Goal: Transaction & Acquisition: Purchase product/service

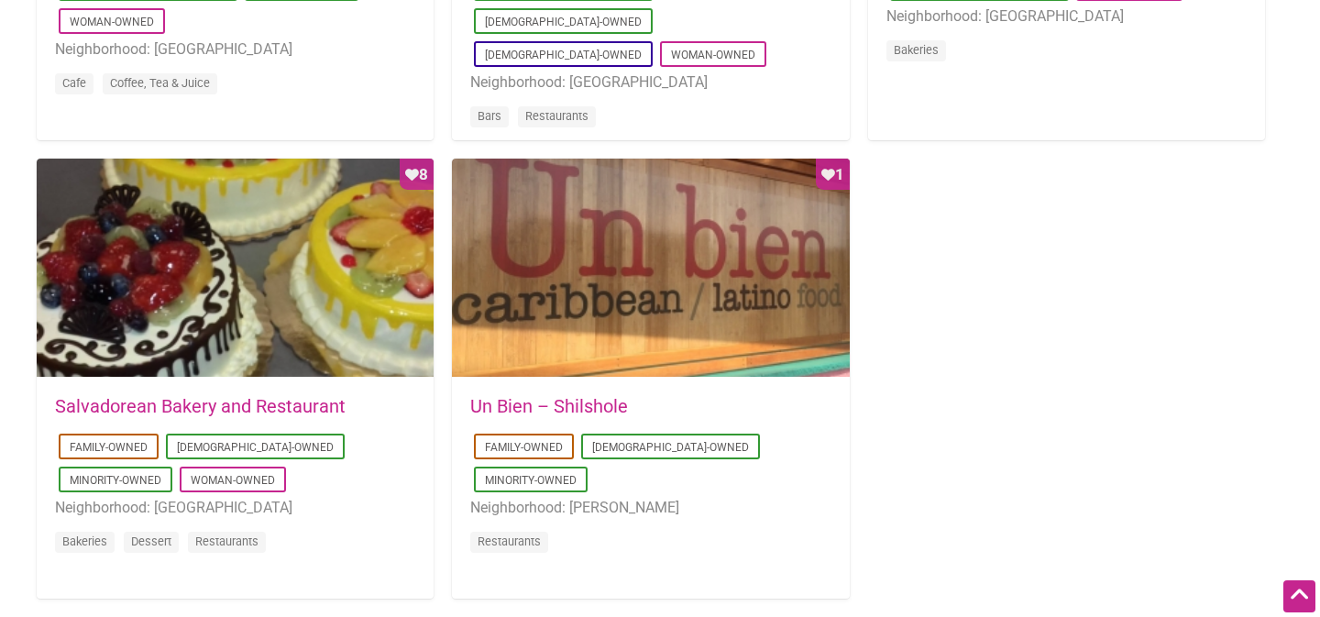
scroll to position [1739, 0]
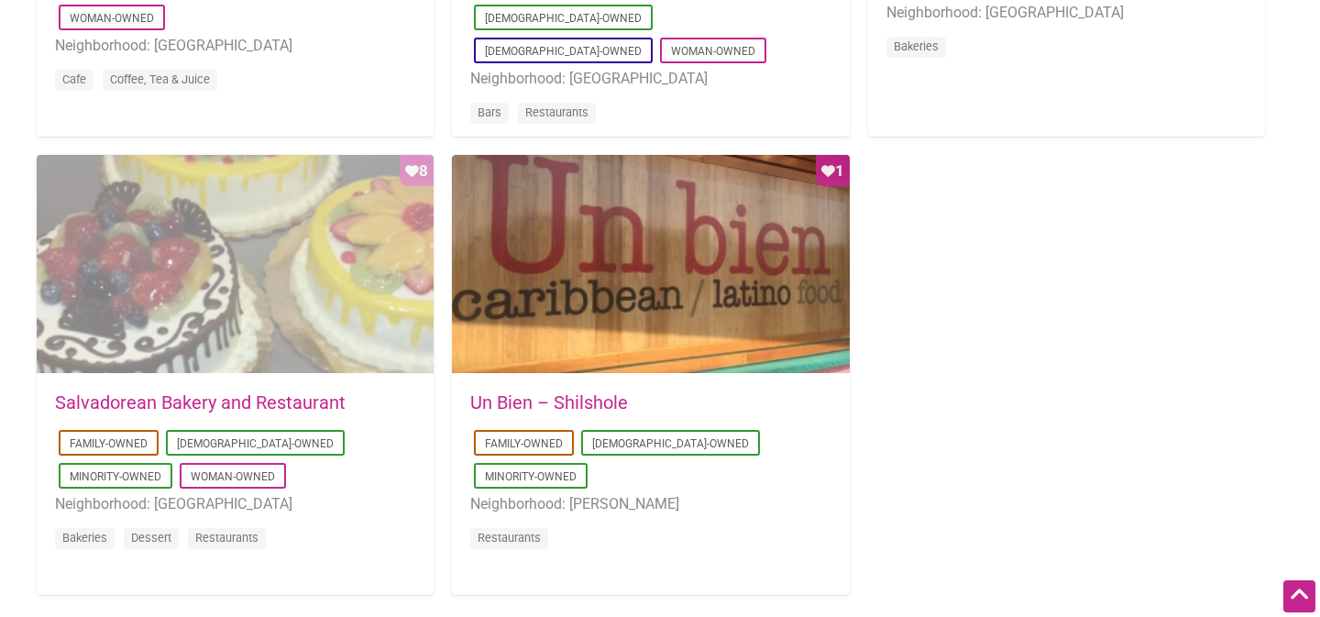
click at [278, 337] on div "Favorite Count 8" at bounding box center [235, 265] width 397 height 220
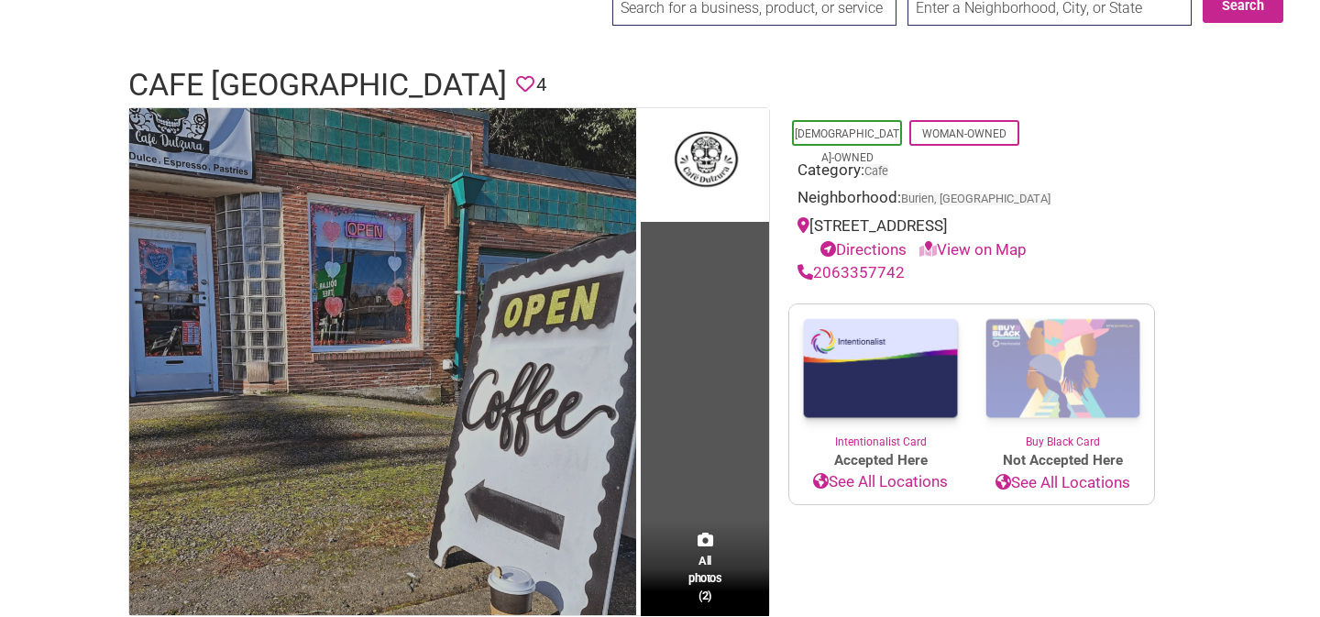
scroll to position [83, 0]
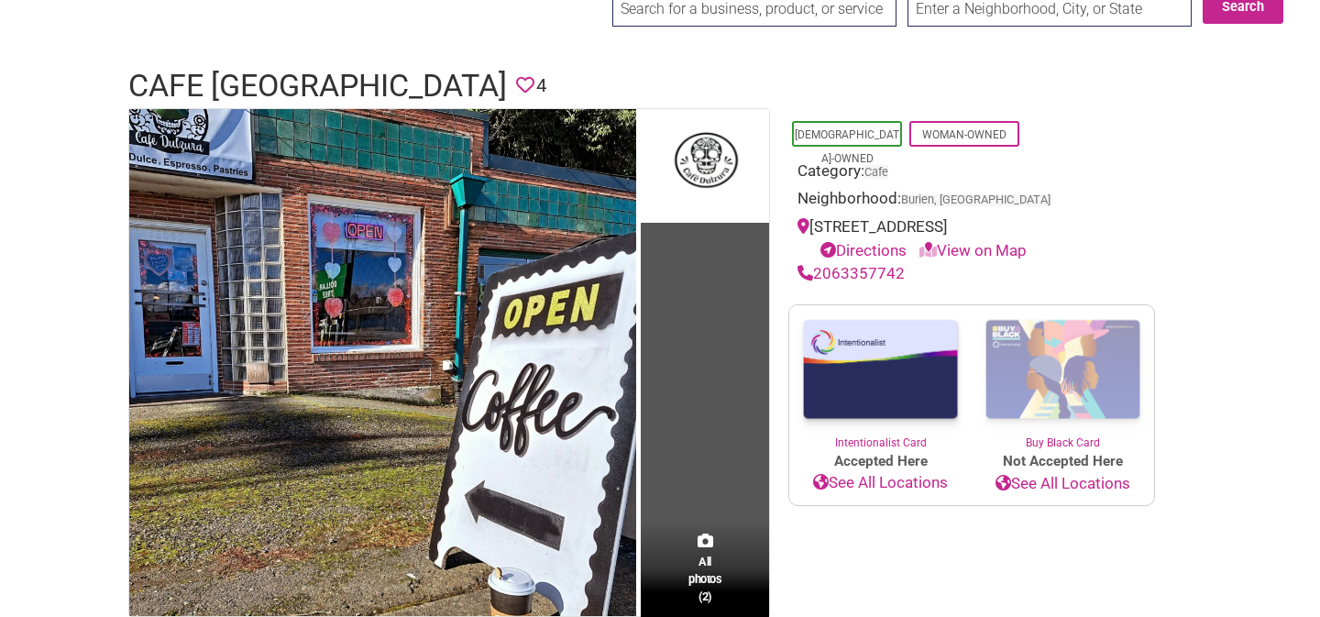
drag, startPoint x: 919, startPoint y: 252, endPoint x: 816, endPoint y: 230, distance: 105.0
click at [816, 230] on div "12005 Des Moines Memorial Drive South, Burien, WA, USA Directions View on Map" at bounding box center [972, 238] width 348 height 47
copy div "12005 Des Moines Memorial Drive South, Burien, WA, USA"
click at [1313, 279] on body "× Menu 0 Add a Business Map Blog Store Offers Intentionalist Cards Buy Black Ca…" at bounding box center [660, 225] width 1320 height 617
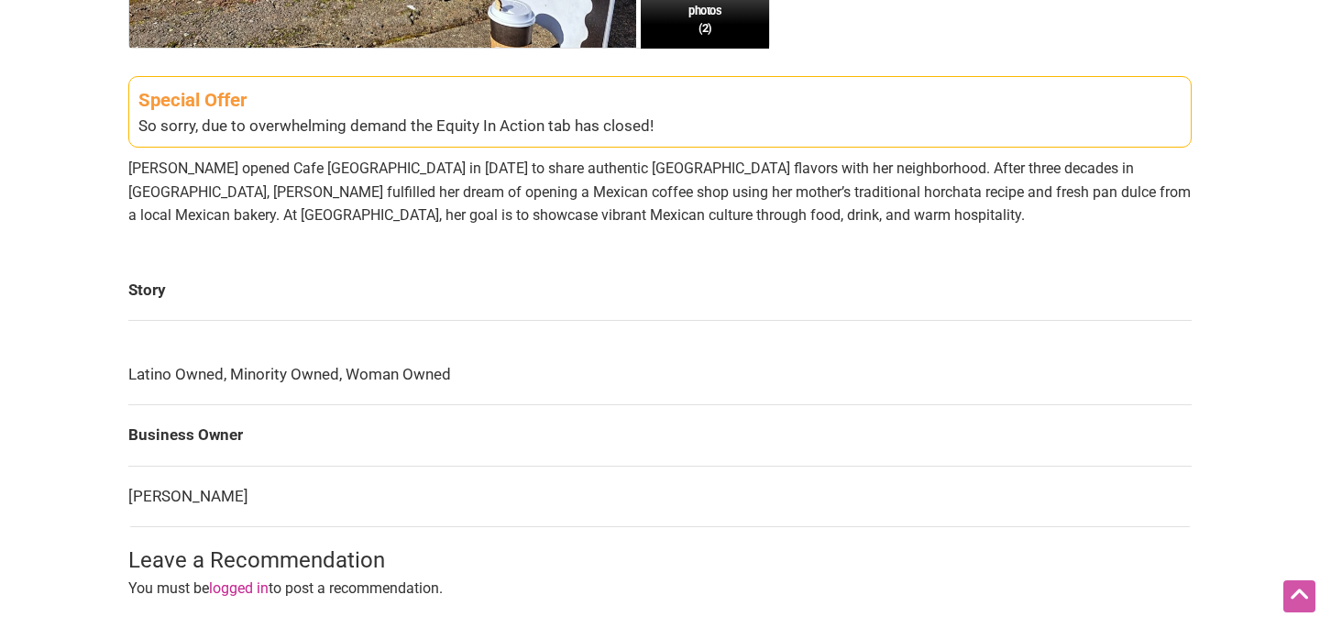
scroll to position [648, 0]
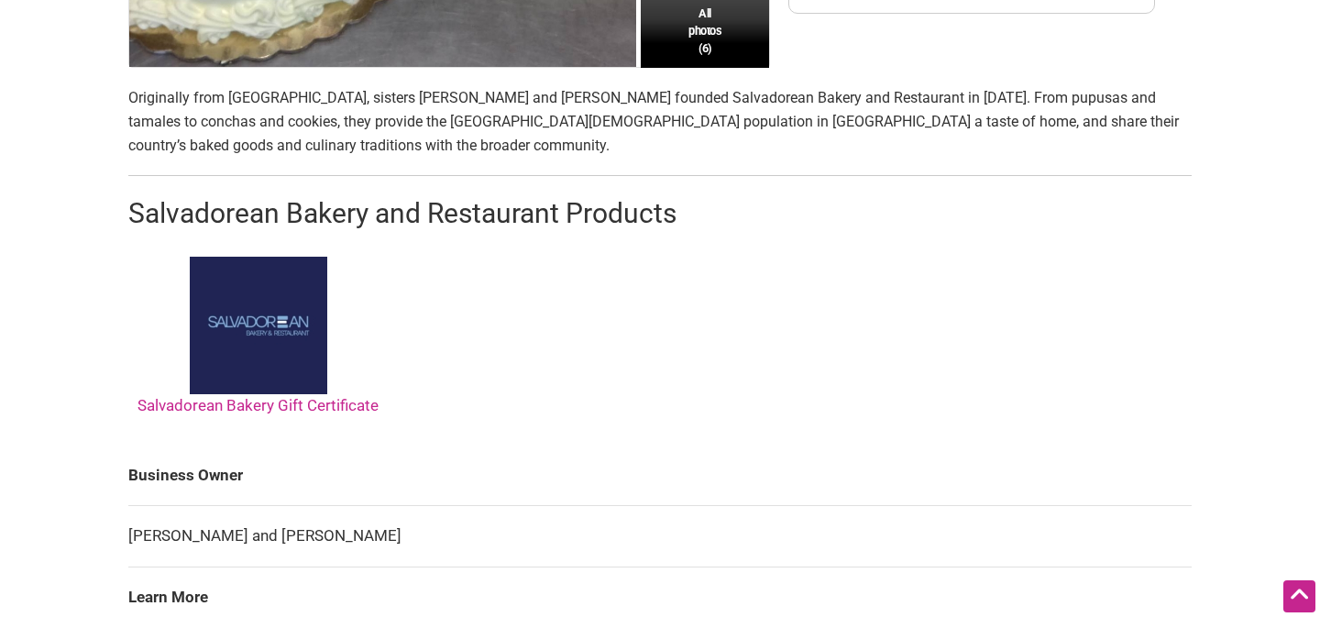
scroll to position [848, 0]
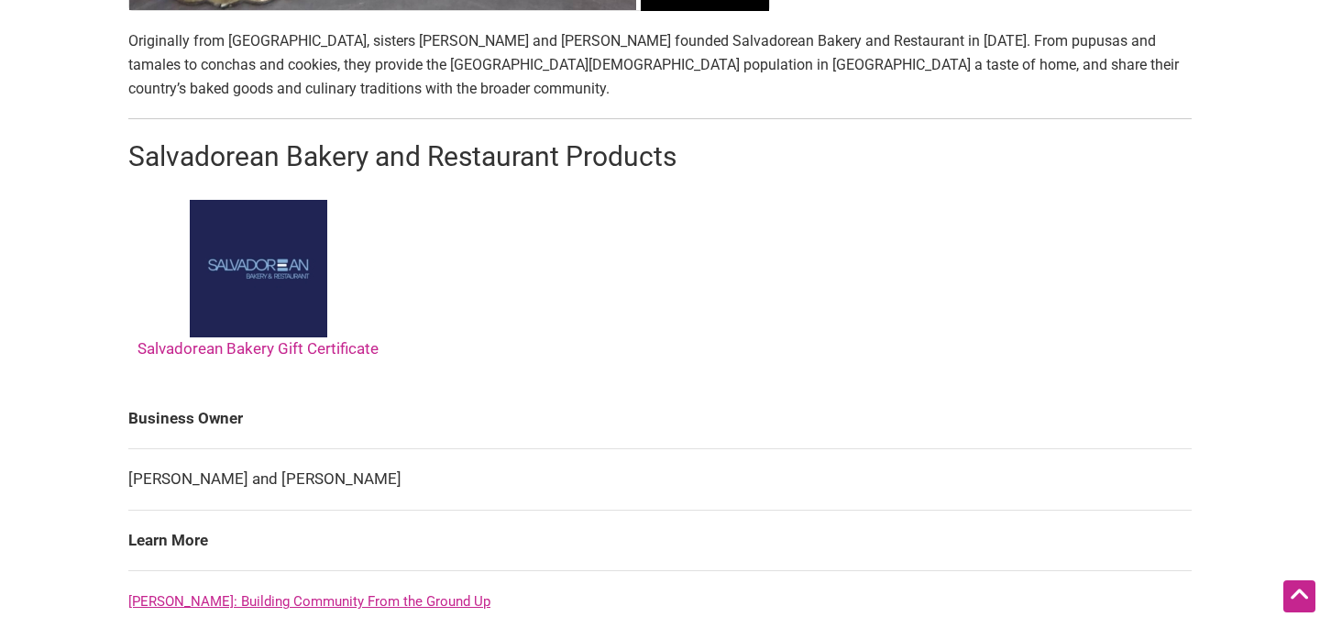
click at [324, 343] on link "Salvadorean Bakery Gift Certificate" at bounding box center [258, 279] width 241 height 158
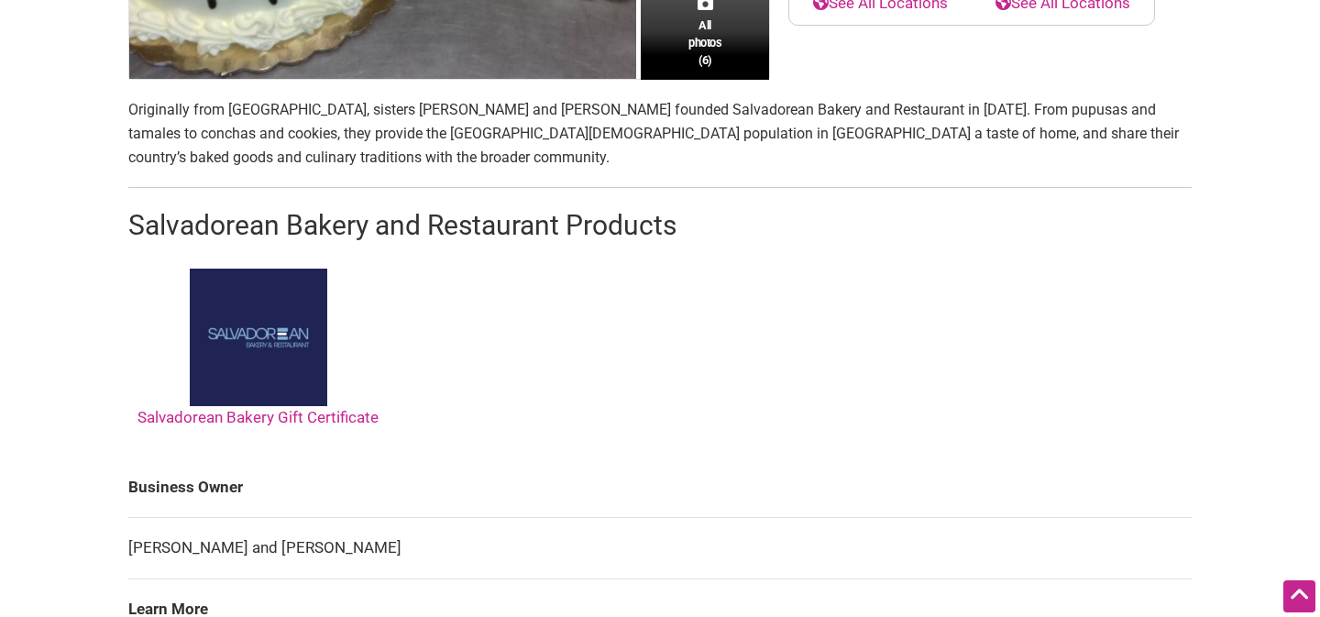
scroll to position [780, 0]
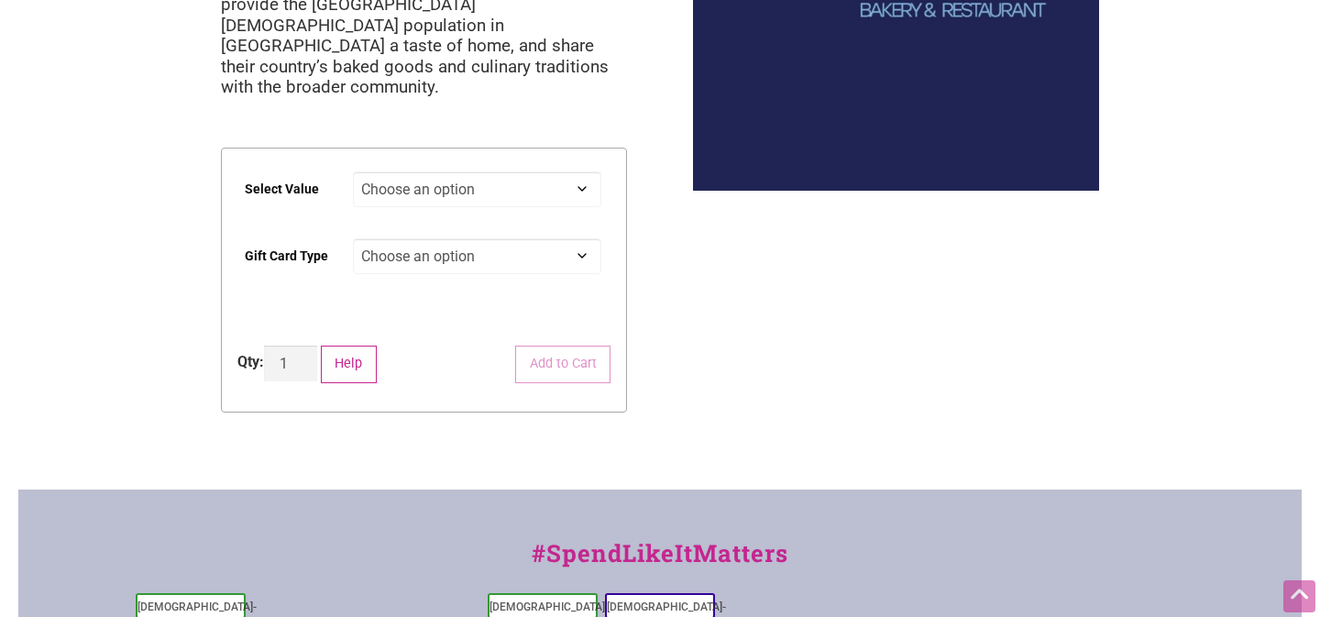
scroll to position [305, 0]
